Goal: Information Seeking & Learning: Learn about a topic

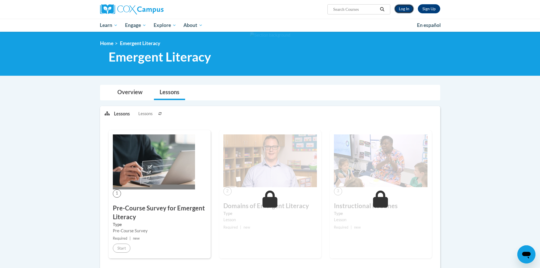
click at [405, 12] on link "Log In" at bounding box center [404, 8] width 20 height 9
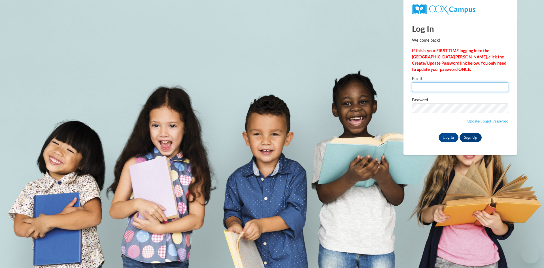
type input "kemahsem@sdsm.k12.wi.us"
click at [431, 91] on input "kemahsem@sdsm.k12.wi.us" at bounding box center [460, 87] width 96 height 10
click at [445, 140] on input "Log In" at bounding box center [449, 137] width 20 height 9
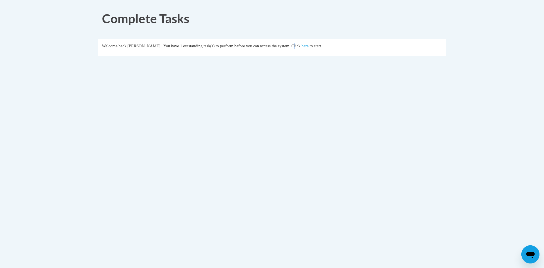
click at [300, 46] on span "outstanding task(s) to perform before you can access the system. Click" at bounding box center [241, 46] width 117 height 5
click at [309, 45] on link "here" at bounding box center [305, 46] width 7 height 5
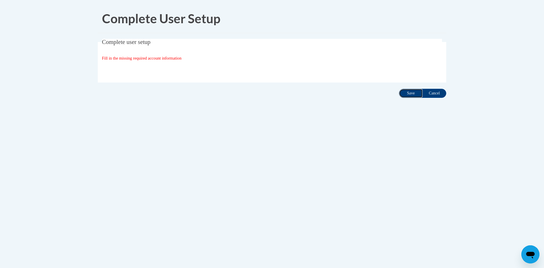
click at [410, 92] on input "Save" at bounding box center [411, 93] width 24 height 9
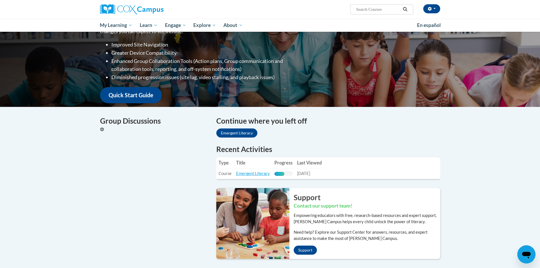
scroll to position [113, 0]
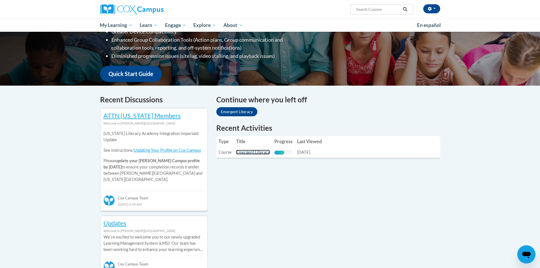
click at [259, 151] on link "Emergent Literacy" at bounding box center [253, 152] width 34 height 5
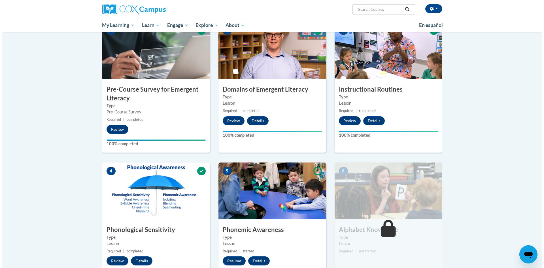
scroll to position [228, 0]
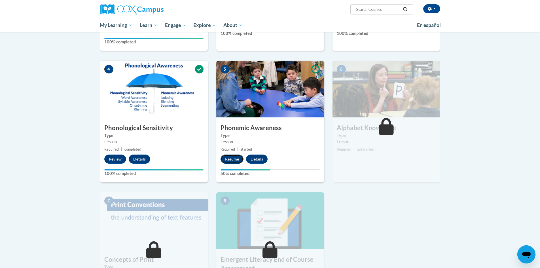
click at [236, 156] on button "Resume" at bounding box center [232, 158] width 23 height 9
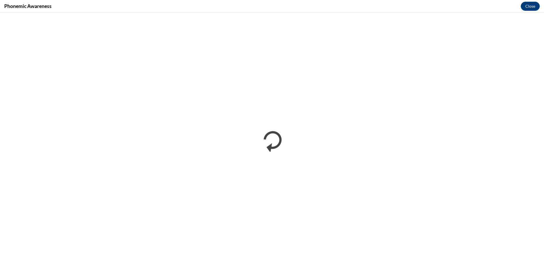
scroll to position [0, 0]
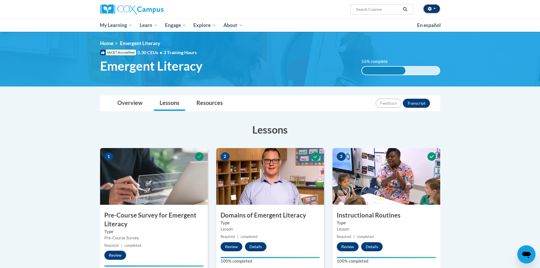
click at [432, 9] on button "button" at bounding box center [431, 8] width 17 height 9
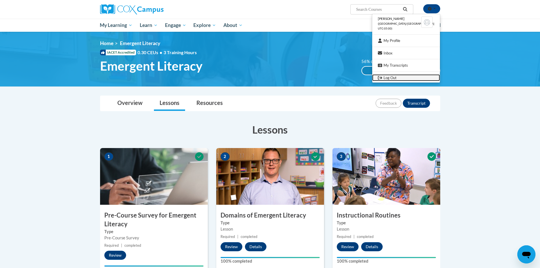
click at [408, 79] on link "Log Out" at bounding box center [406, 77] width 68 height 7
